Goal: Information Seeking & Learning: Learn about a topic

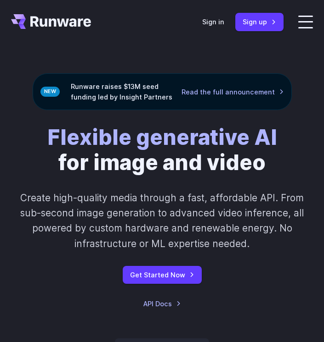
scroll to position [5, 0]
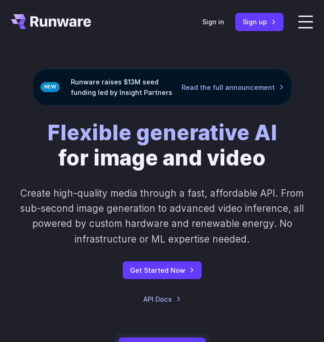
click at [218, 79] on div "Runware raises $13M seed funding led by Insight Partners Read the full announce…" at bounding box center [162, 87] width 259 height 37
click at [213, 88] on link "Read the full announcement" at bounding box center [232, 87] width 102 height 11
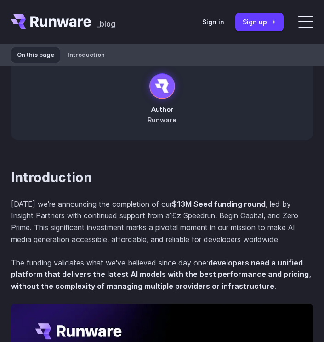
scroll to position [343, 0]
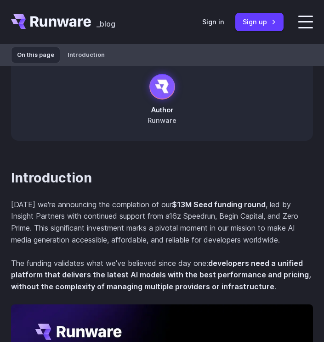
click at [183, 230] on p "Today we're announcing the completion of our $13M Seed funding round , led by I…" at bounding box center [162, 222] width 302 height 47
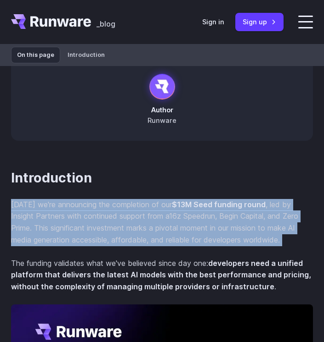
click at [183, 230] on p "Today we're announcing the completion of our $13M Seed funding round , led by I…" at bounding box center [162, 222] width 302 height 47
click at [174, 231] on p "Today we're announcing the completion of our $13M Seed funding round , led by I…" at bounding box center [162, 222] width 302 height 47
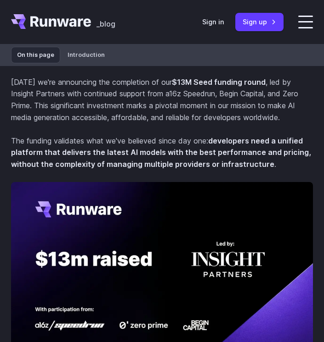
scroll to position [466, 0]
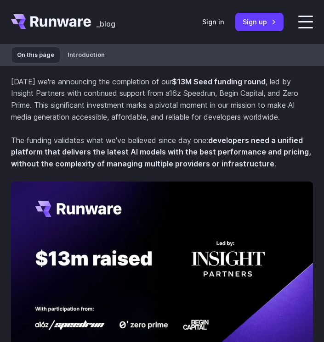
click at [164, 157] on p "The funding validates what we've believed since day one: developers need a unif…" at bounding box center [162, 152] width 302 height 35
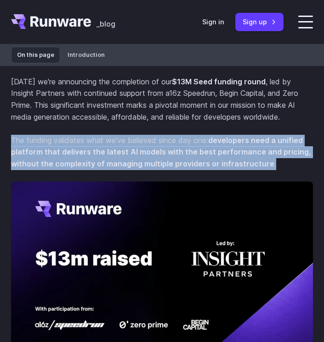
click at [164, 157] on p "The funding validates what we've believed since day one: developers need a unif…" at bounding box center [162, 152] width 302 height 35
click at [196, 180] on section "Introduction Today we're announcing the completion of our $13M Seed funding rou…" at bounding box center [162, 271] width 302 height 448
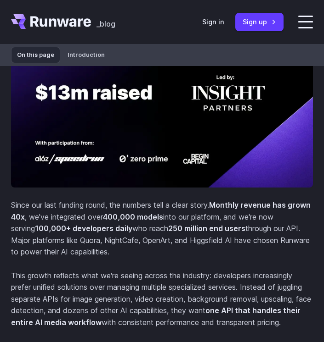
scroll to position [633, 0]
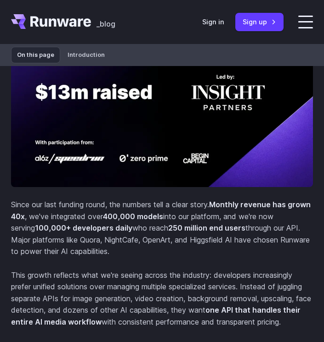
click at [101, 240] on p "Since our last funding round, the numbers tell a clear story. Monthly revenue h…" at bounding box center [162, 228] width 302 height 59
